Goal: Task Accomplishment & Management: Manage account settings

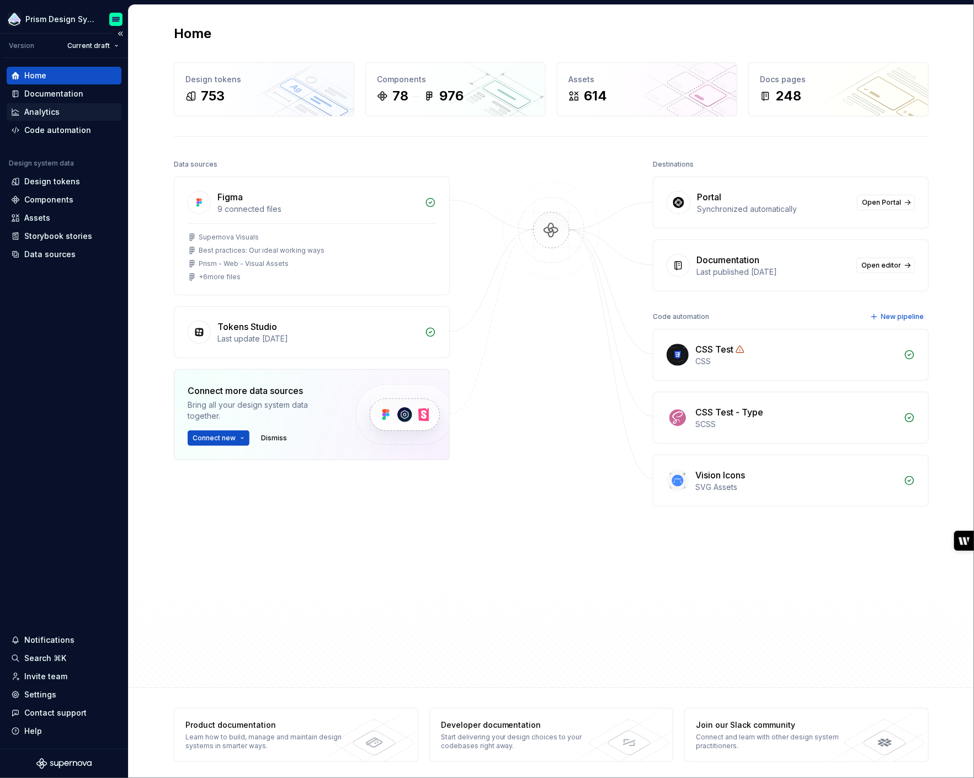
click at [35, 107] on div "Analytics" at bounding box center [41, 112] width 35 height 11
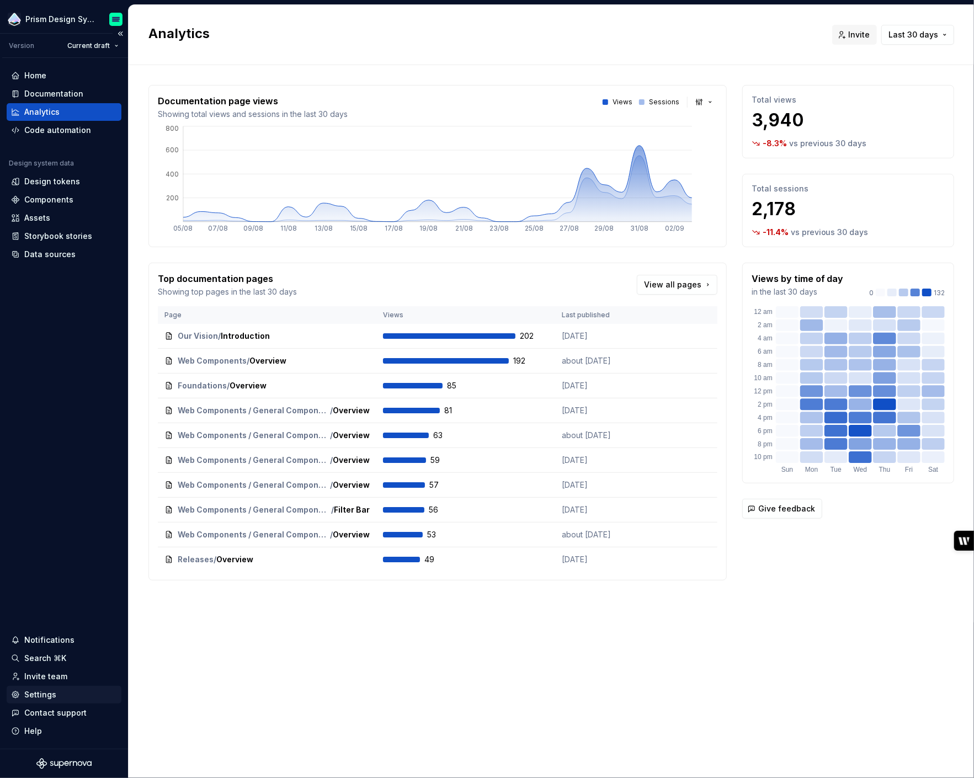
click at [43, 694] on div "Settings" at bounding box center [40, 694] width 32 height 11
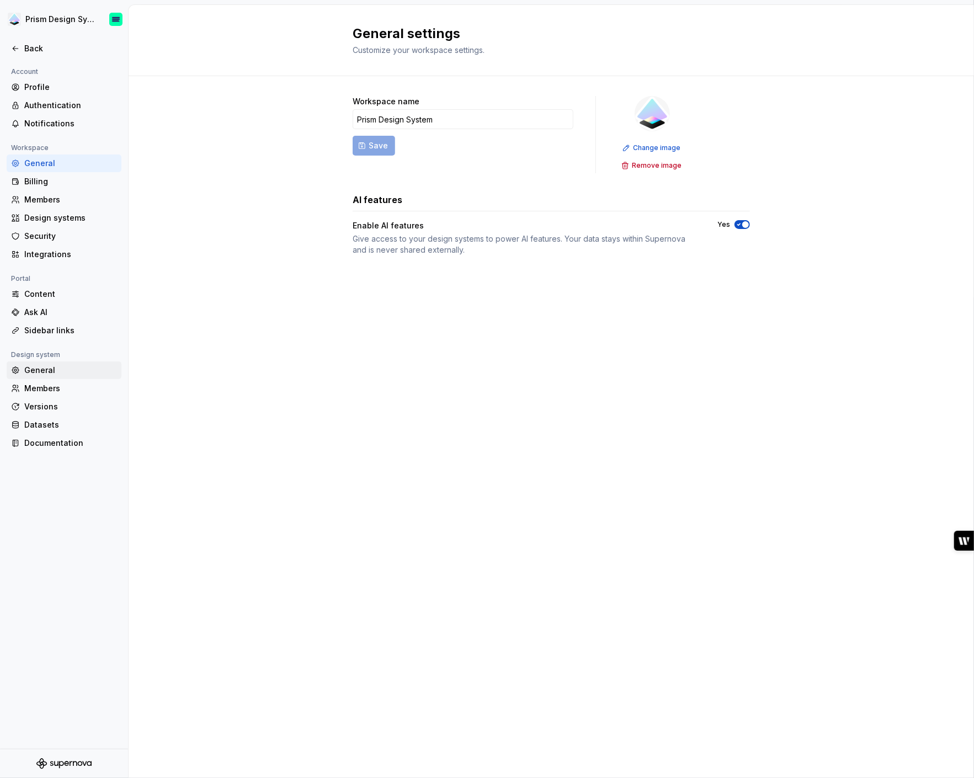
click at [46, 369] on div "General" at bounding box center [70, 370] width 93 height 11
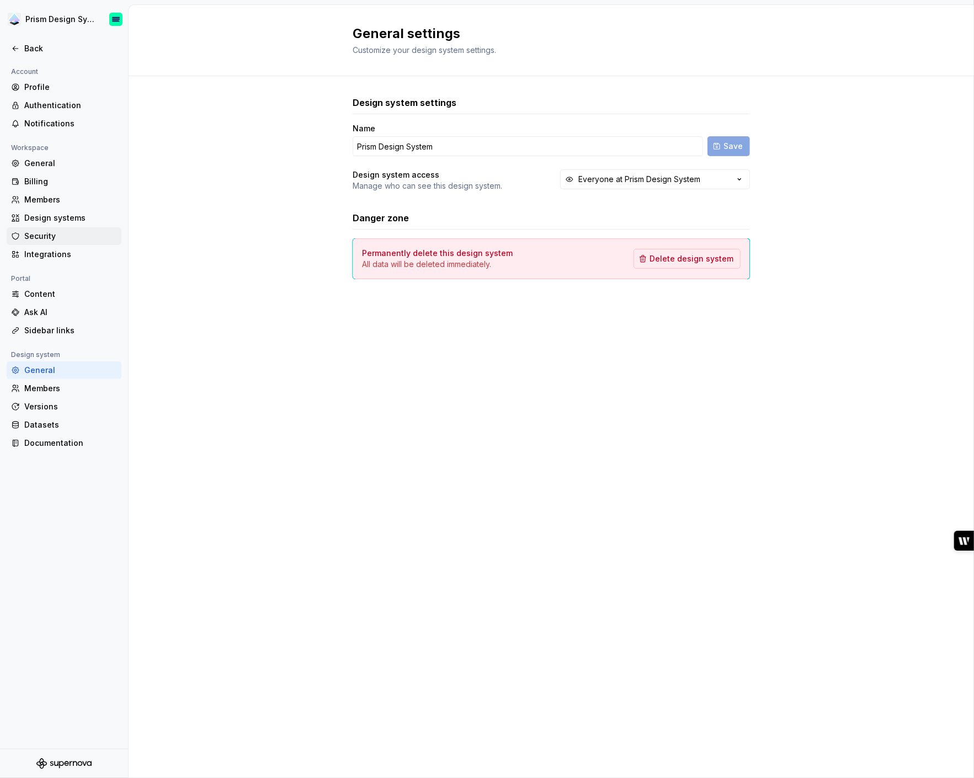
click at [45, 237] on div "Security" at bounding box center [70, 236] width 93 height 11
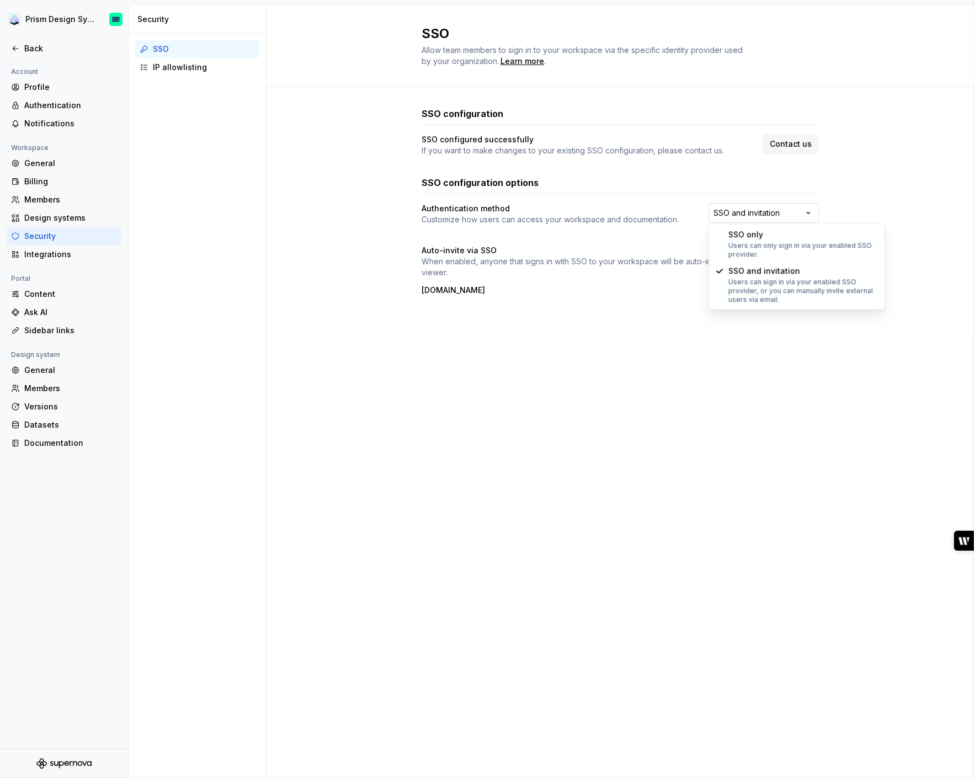
click at [811, 214] on html "Prism Design System Back Account Profile Authentication Notifications Workspace…" at bounding box center [487, 389] width 974 height 778
click at [746, 369] on html "Prism Design System Back Account Profile Authentication Notifications Workspace…" at bounding box center [487, 389] width 974 height 778
click at [195, 70] on div "IP allowlisting" at bounding box center [204, 67] width 102 height 11
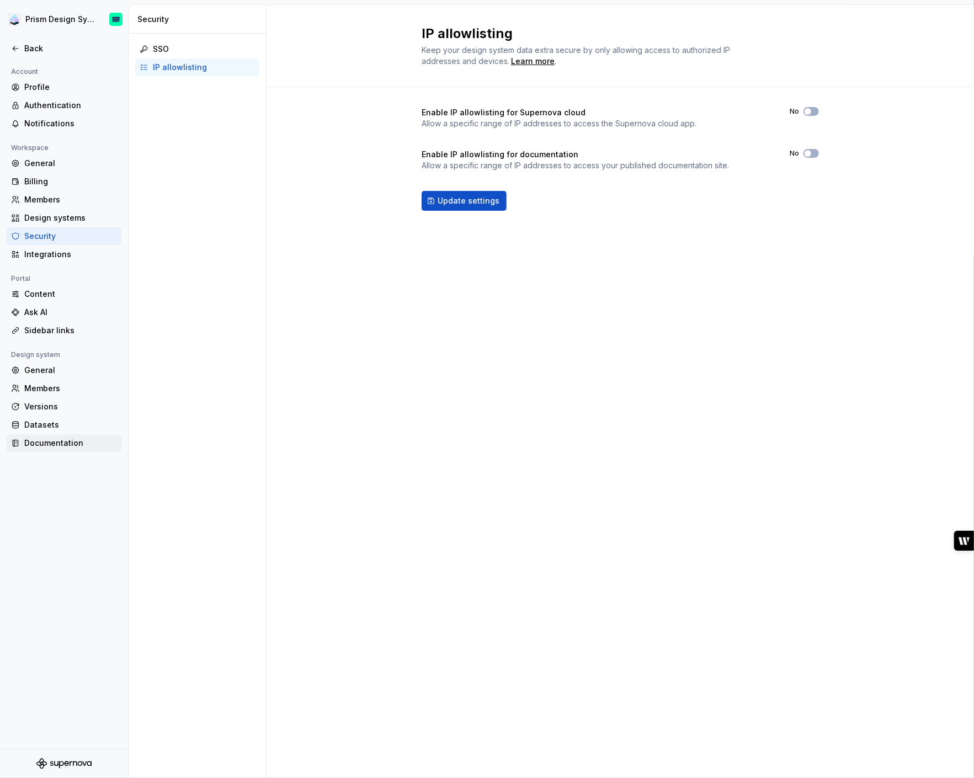
click at [52, 444] on div "Documentation" at bounding box center [70, 443] width 93 height 11
